Goal: Task Accomplishment & Management: Use online tool/utility

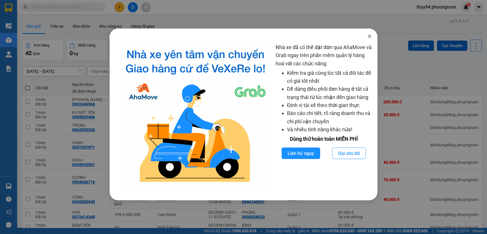
click at [369, 34] on icon "close" at bounding box center [369, 36] width 5 height 5
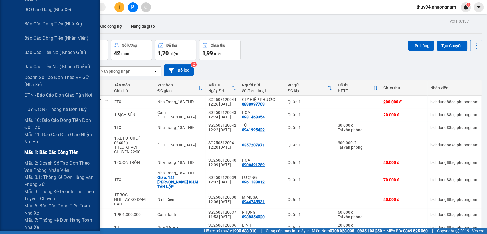
scroll to position [127, 0]
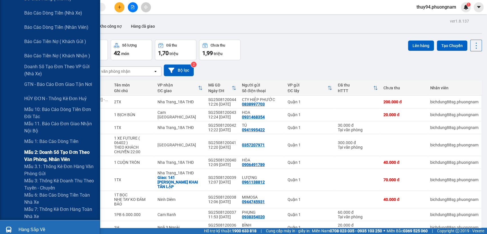
click at [47, 151] on span "Mẫu 2: Doanh số tạo đơn theo Văn phòng, nhân viên" at bounding box center [59, 156] width 71 height 14
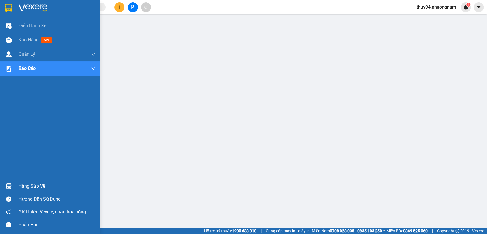
click at [7, 8] on img at bounding box center [8, 8] width 7 height 9
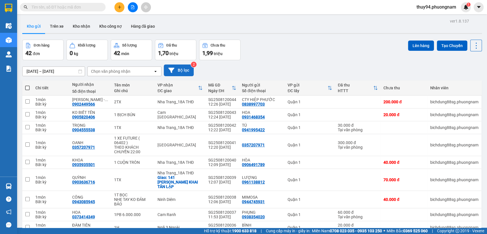
click at [174, 72] on icon at bounding box center [171, 70] width 6 height 6
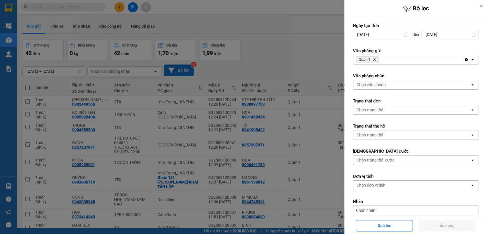
click at [375, 60] on icon "Quận 1, close by backspace" at bounding box center [374, 60] width 3 height 3
click at [375, 60] on div "Chọn văn phòng" at bounding box center [371, 60] width 29 height 6
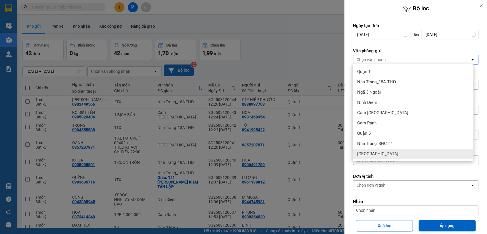
click at [377, 152] on div "[GEOGRAPHIC_DATA]" at bounding box center [413, 154] width 121 height 10
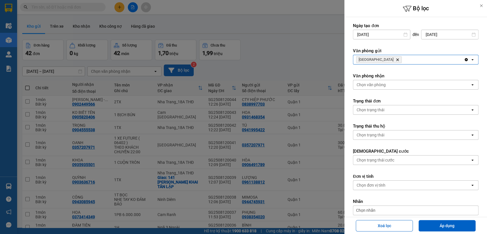
click at [392, 33] on input "[DATE]" at bounding box center [381, 34] width 57 height 9
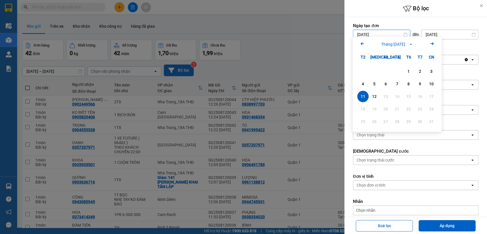
scroll to position [32, 0]
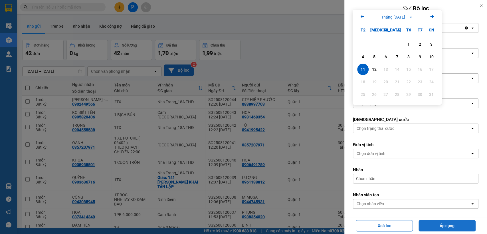
click at [442, 229] on button "Áp dụng" at bounding box center [447, 225] width 57 height 11
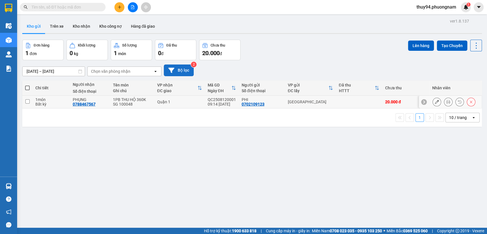
click at [445, 100] on button at bounding box center [448, 102] width 8 height 10
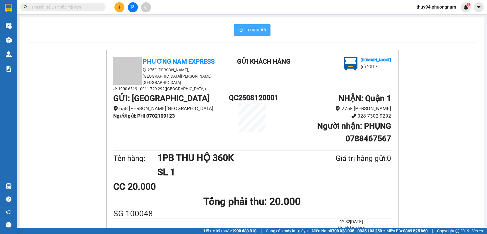
click at [249, 28] on span "In mẫu A5" at bounding box center [255, 29] width 21 height 7
click at [78, 5] on input "text" at bounding box center [64, 7] width 67 height 6
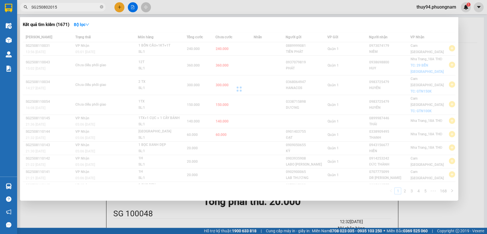
type input "SG2508020156"
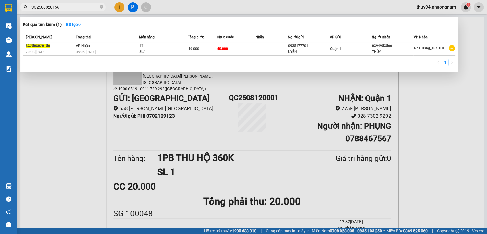
drag, startPoint x: 74, startPoint y: 6, endPoint x: 19, endPoint y: 9, distance: 55.4
click at [19, 9] on div "SG2508020156" at bounding box center [55, 7] width 111 height 9
click at [101, 6] on icon "close-circle" at bounding box center [101, 6] width 3 height 3
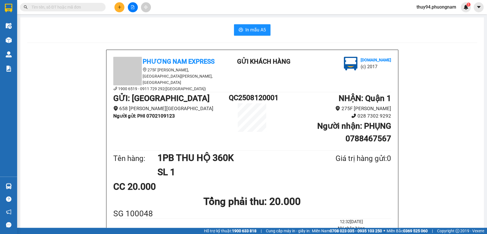
click at [70, 7] on input "text" at bounding box center [64, 7] width 67 height 6
paste input "NT2508010009"
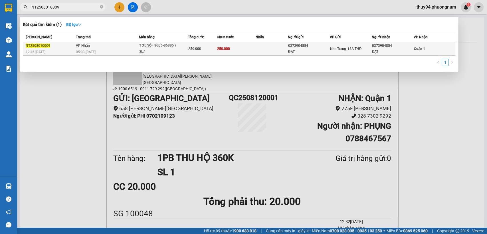
type input "NT2508010009"
click at [98, 49] on div "05:03 [DATE]" at bounding box center [107, 52] width 63 height 6
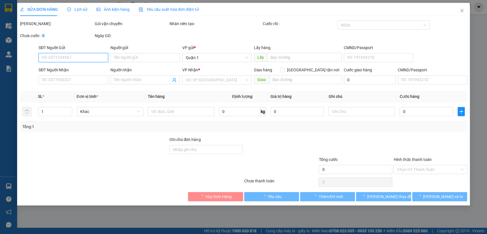
type input "0373904854"
type input "ĐẠT"
type input "0373904854"
type input "ĐẠT"
type input "250.000"
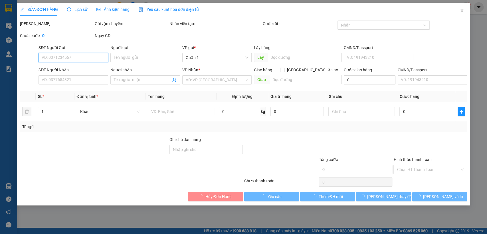
type input "250.000"
